Goal: Find specific page/section

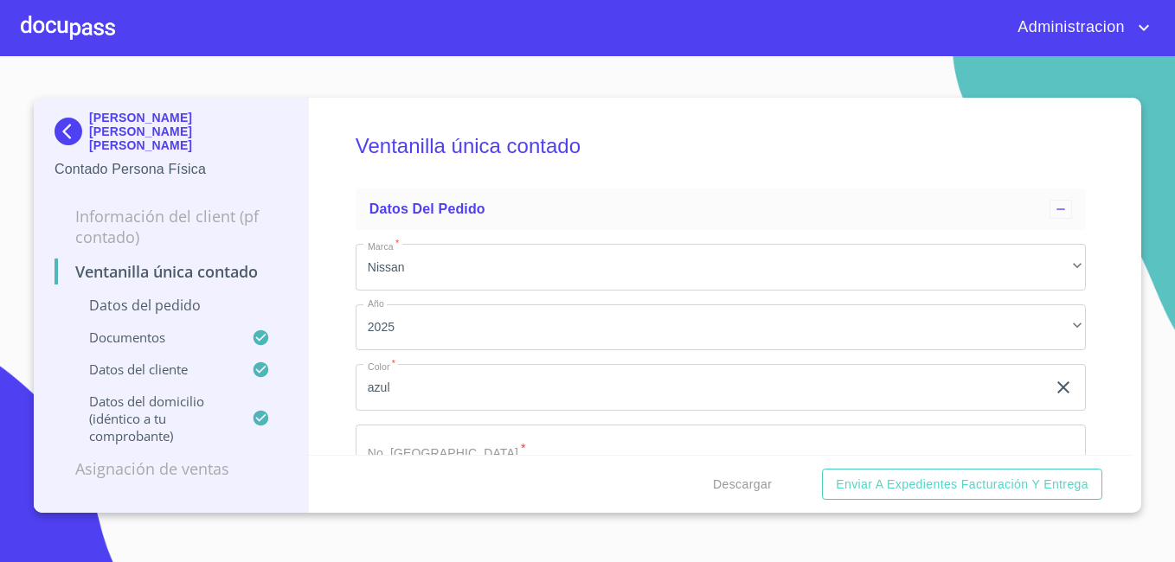
click at [128, 112] on p "[PERSON_NAME] [PERSON_NAME] [PERSON_NAME]" at bounding box center [188, 132] width 198 height 42
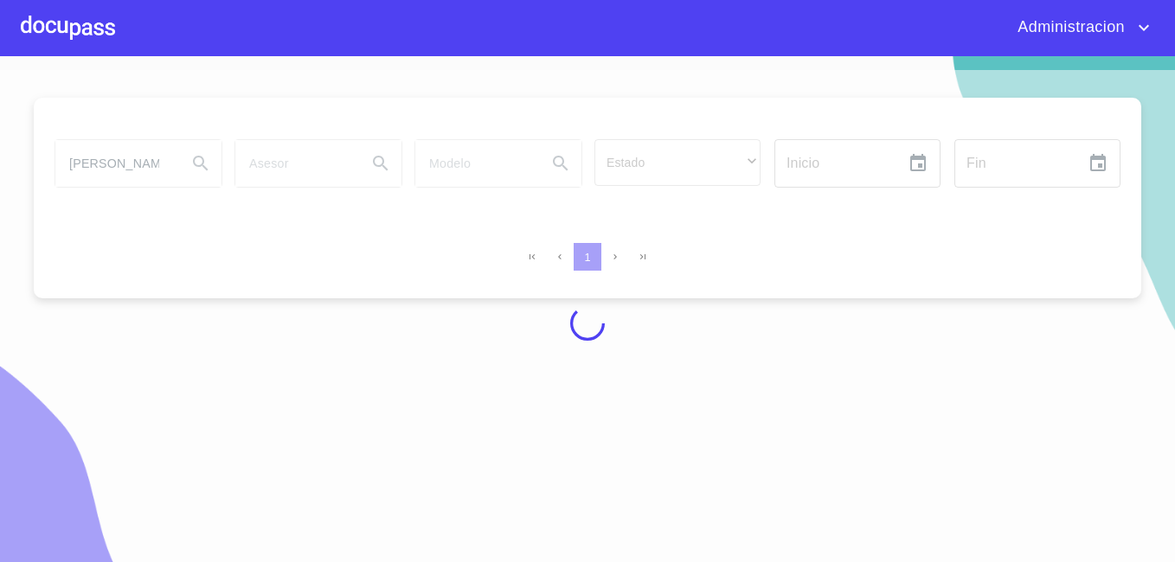
click at [130, 160] on div at bounding box center [587, 323] width 1175 height 506
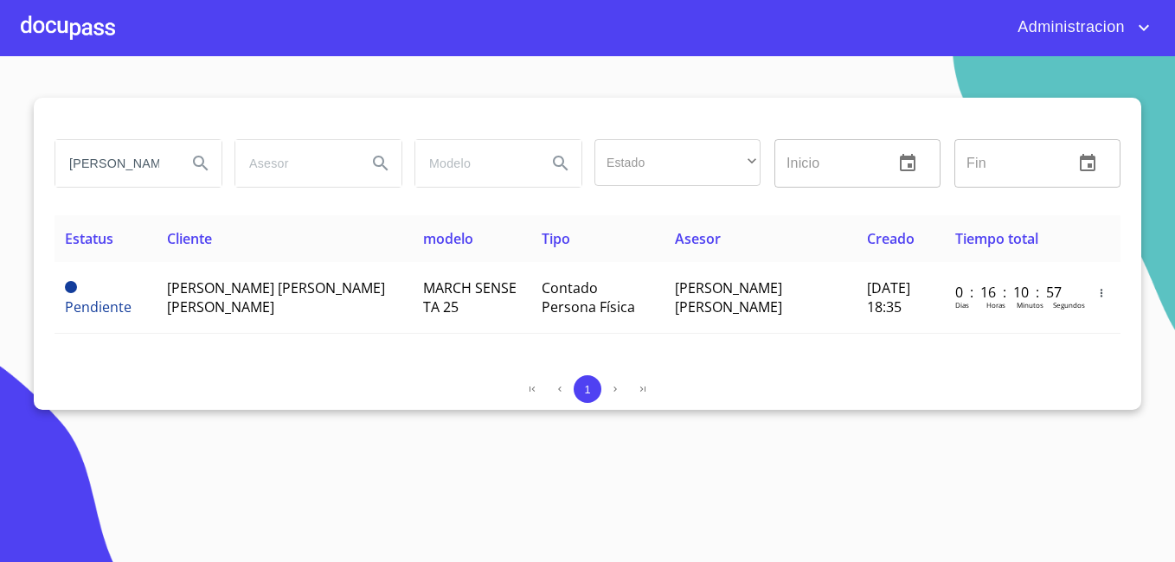
click at [130, 160] on input "[PERSON_NAME] [PERSON_NAME]" at bounding box center [114, 163] width 118 height 47
type input "[PERSON_NAME]"
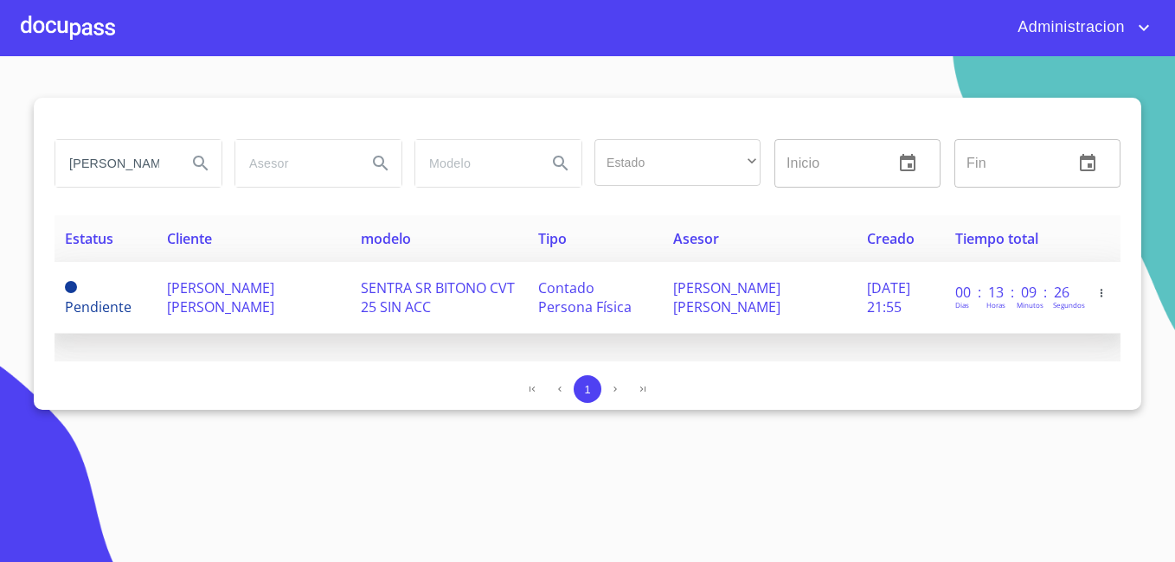
click at [188, 318] on td "[PERSON_NAME] [PERSON_NAME]" at bounding box center [254, 298] width 194 height 72
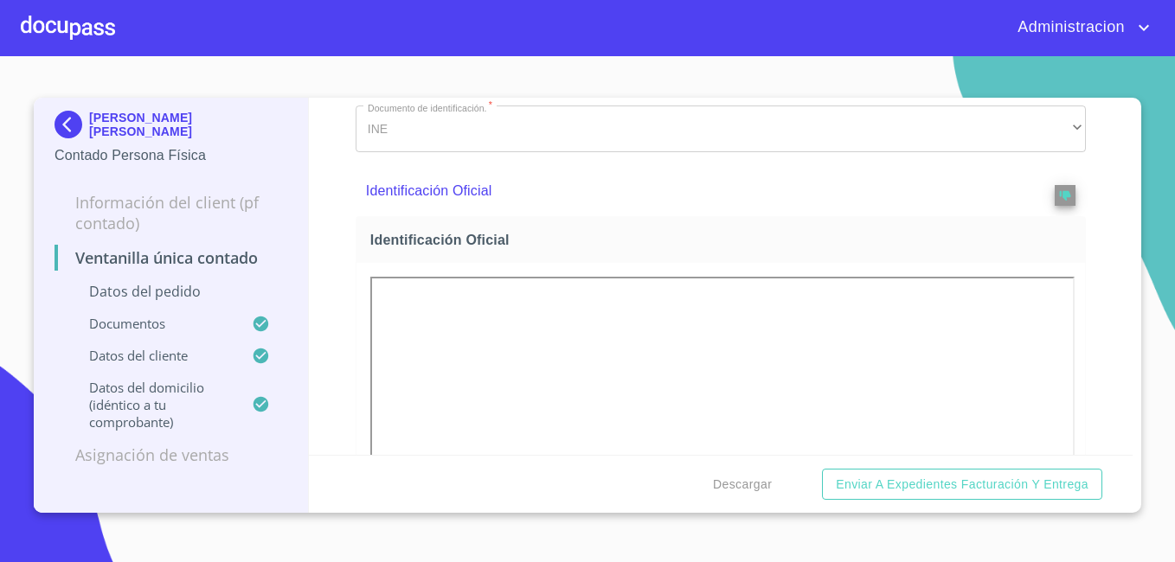
scroll to position [519, 0]
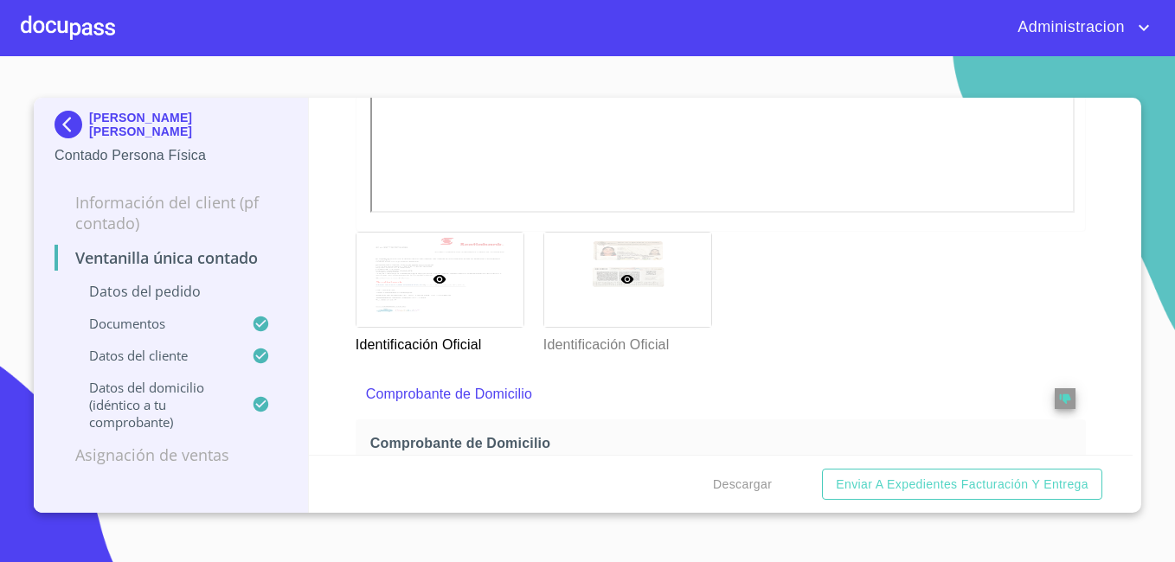
click at [695, 291] on div at bounding box center [627, 280] width 167 height 94
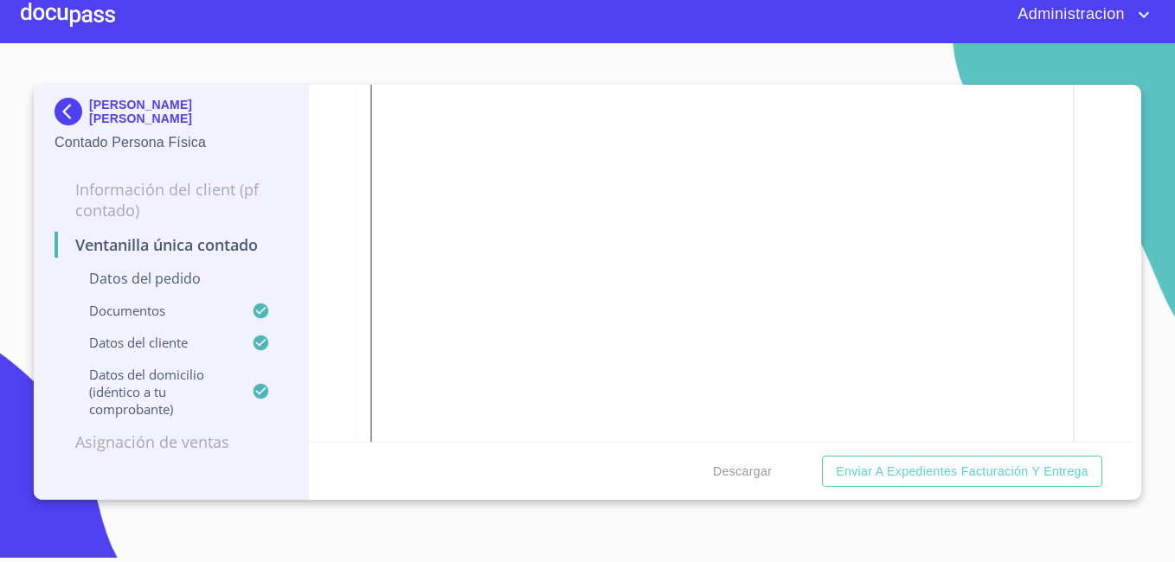
scroll to position [2999, 0]
